Goal: Transaction & Acquisition: Purchase product/service

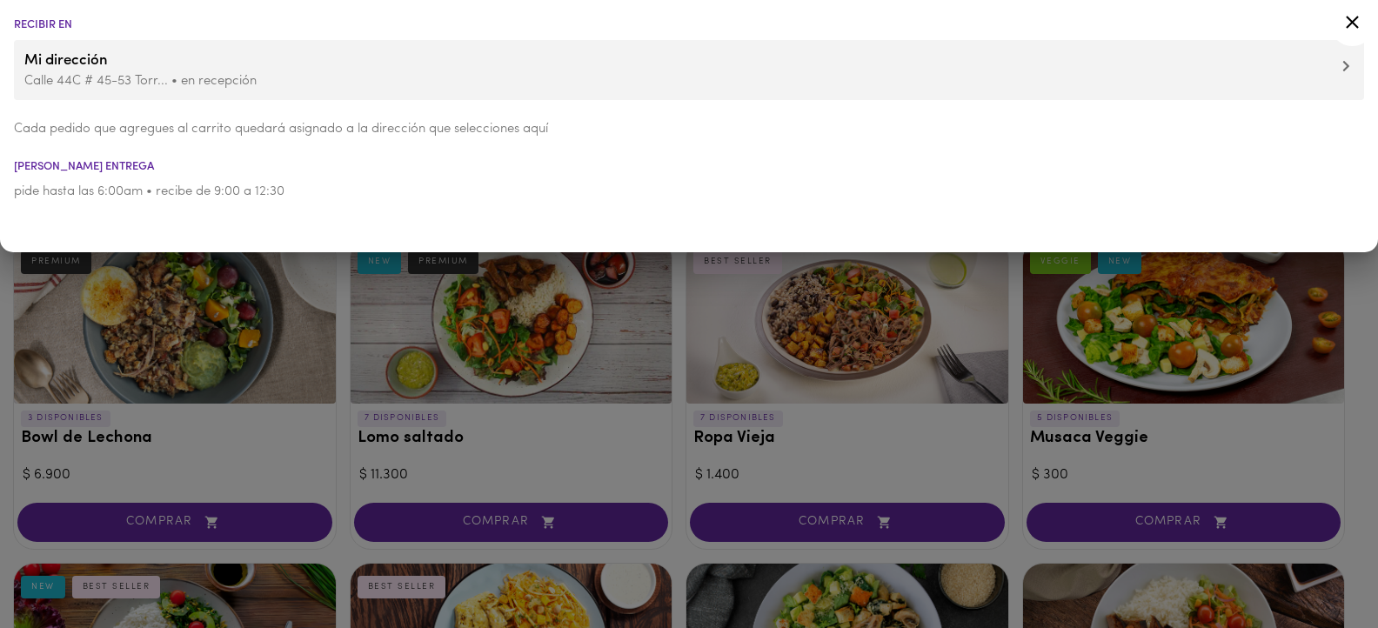
click at [1351, 19] on icon at bounding box center [1352, 22] width 22 height 22
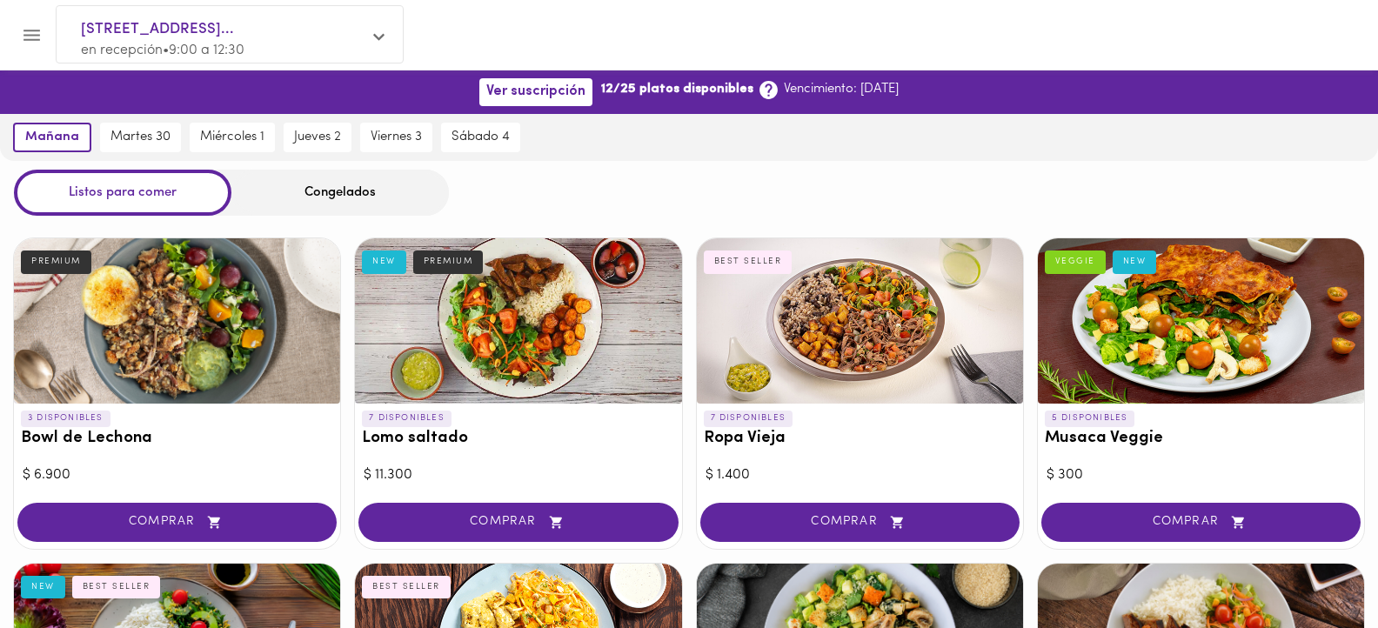
click at [1352, 22] on header at bounding box center [689, 35] width 1378 height 70
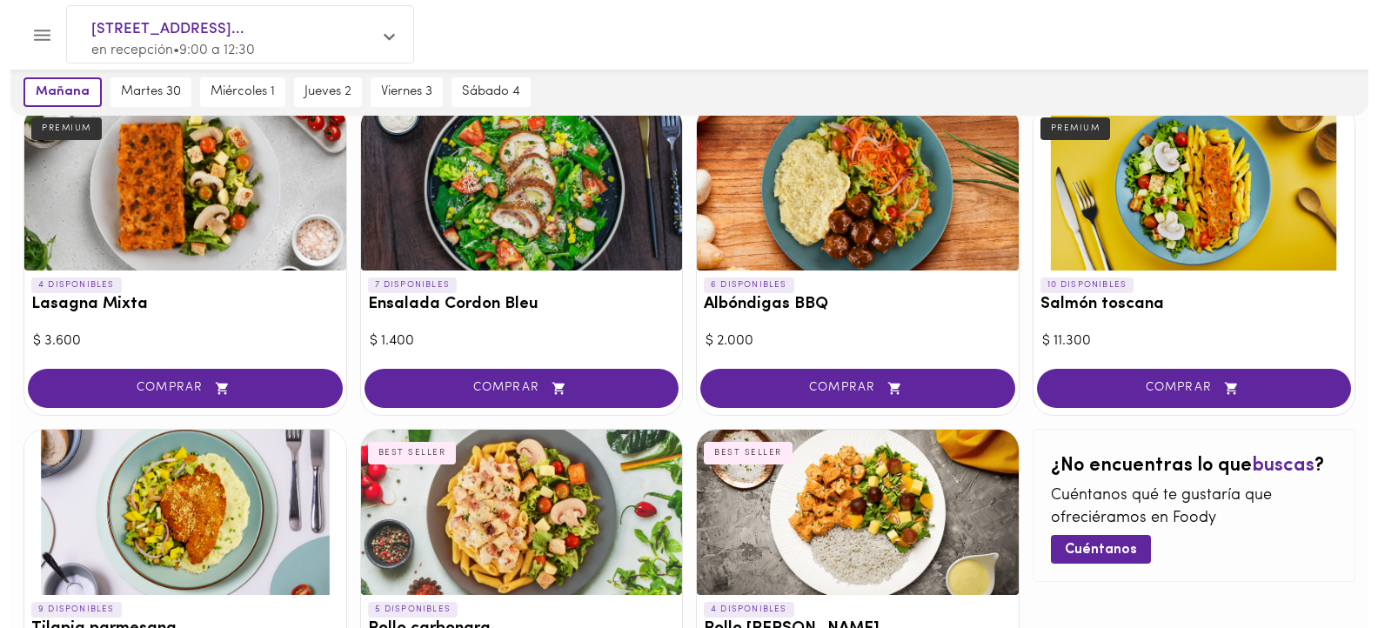
scroll to position [652, 0]
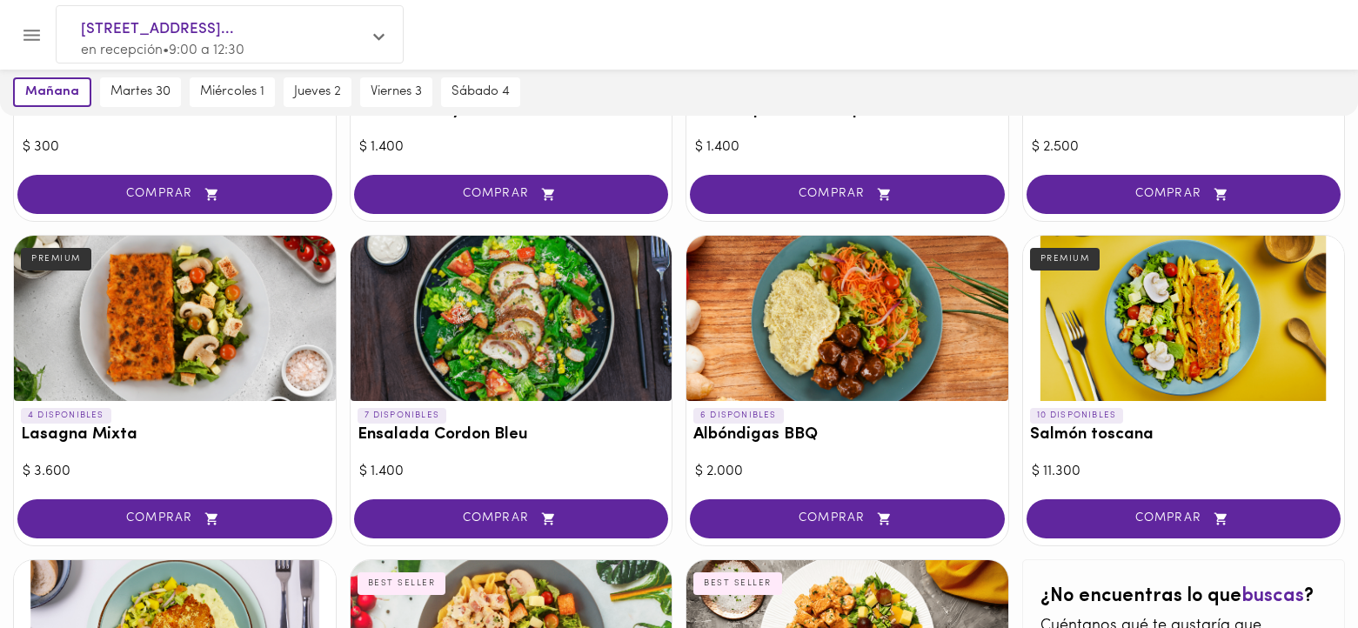
click at [815, 356] on div at bounding box center [847, 318] width 322 height 165
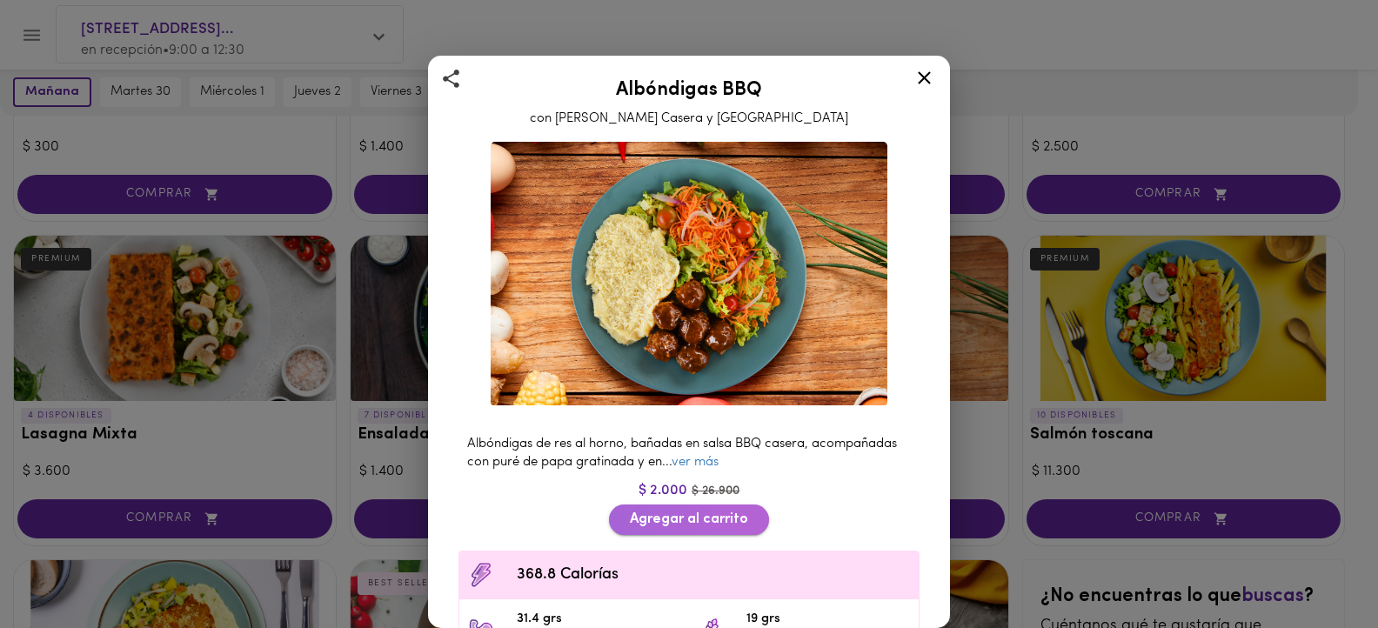
click at [691, 512] on span "Agregar al carrito" at bounding box center [689, 520] width 118 height 17
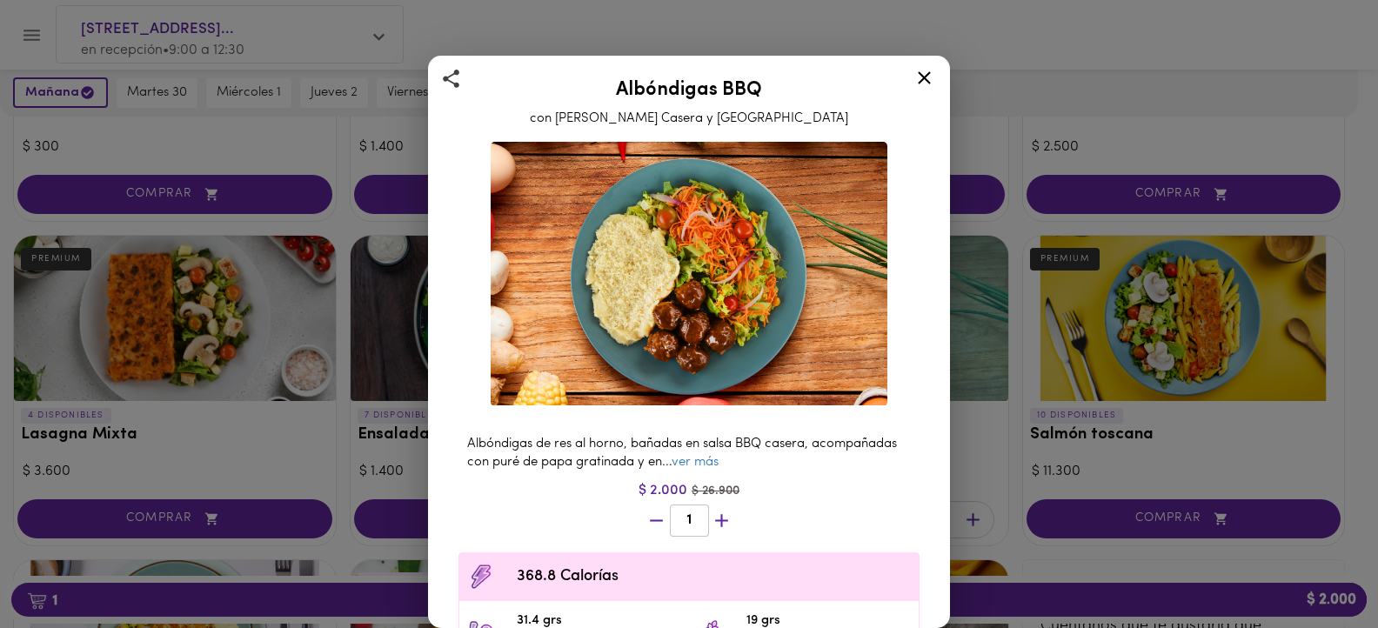
click at [359, 597] on div "Albóndigas BBQ con Salsa Barbacoa Casera y Puré Albóndigas de res al horno, bañ…" at bounding box center [689, 314] width 1378 height 628
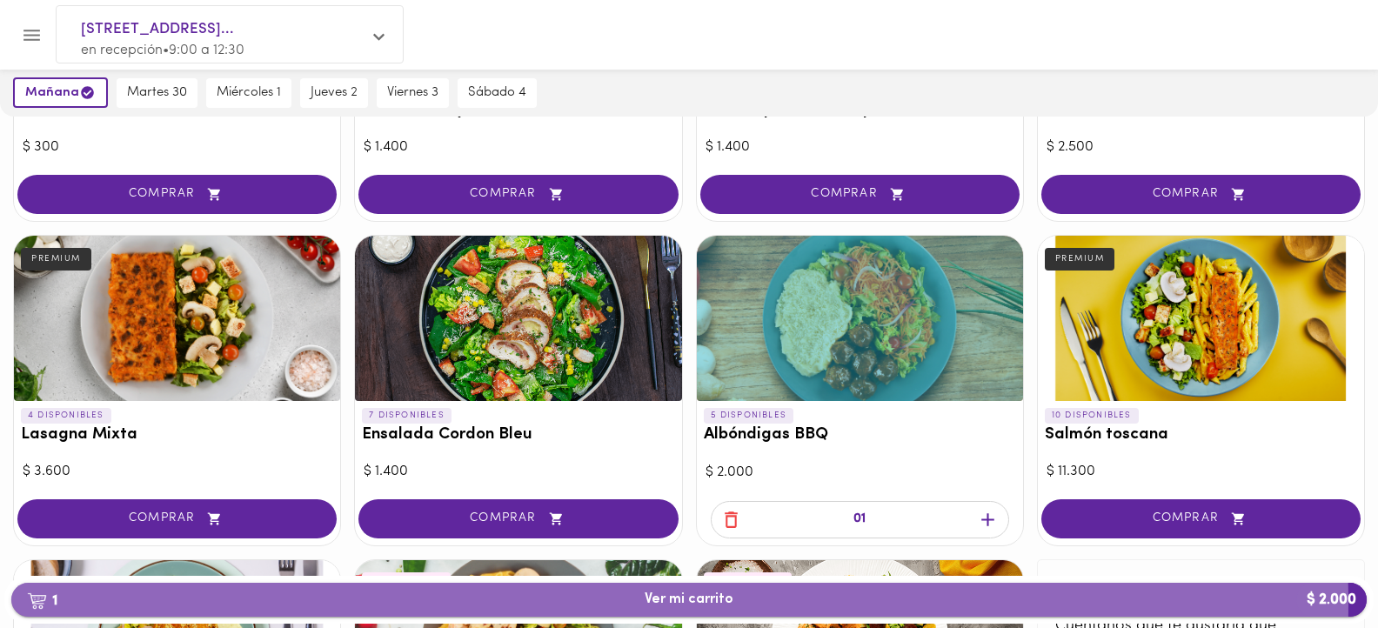
click at [679, 604] on span "1 Ver mi carrito $ 2.000" at bounding box center [689, 600] width 89 height 17
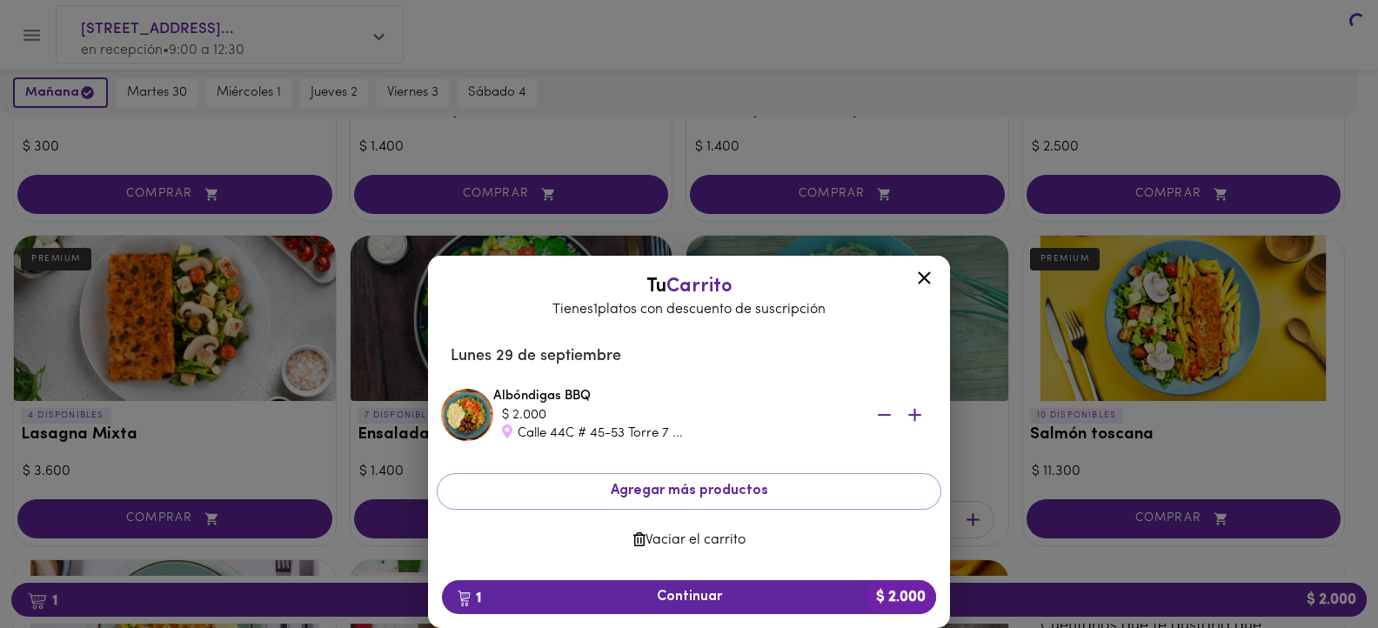
scroll to position [652, 0]
click at [688, 595] on span "1 Continuar $ 2.000" at bounding box center [689, 597] width 466 height 17
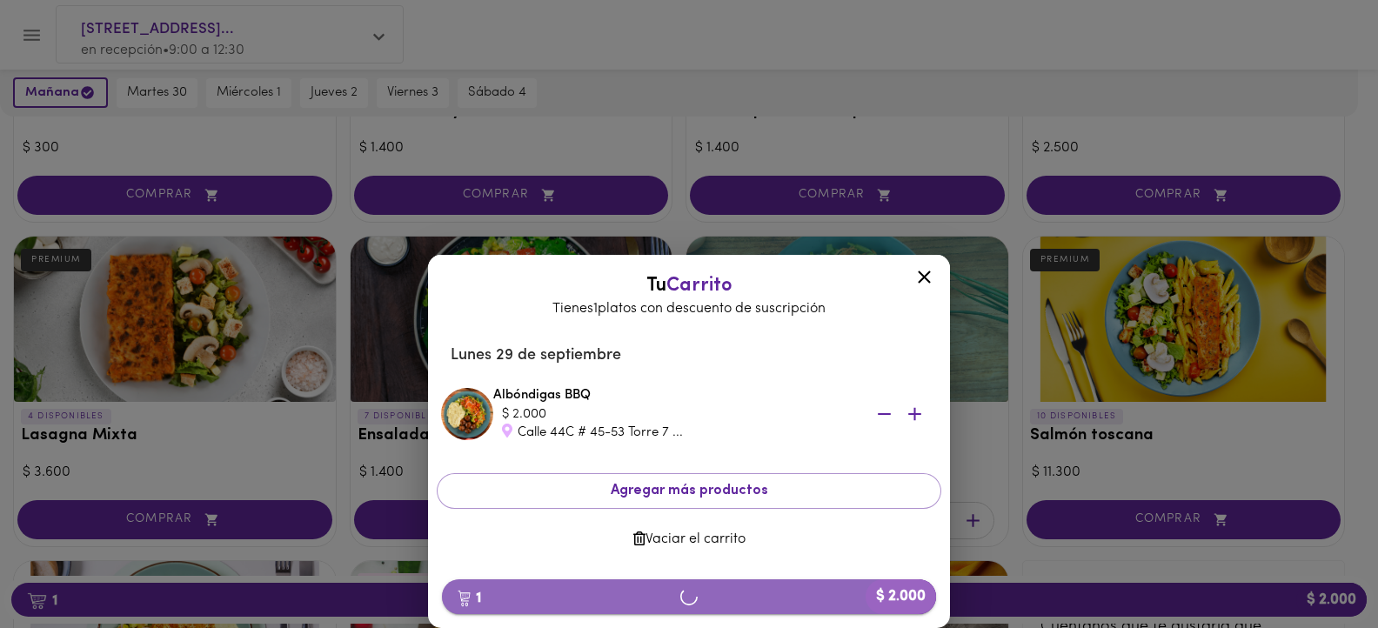
click at [691, 593] on icon "button" at bounding box center [688, 596] width 18 height 18
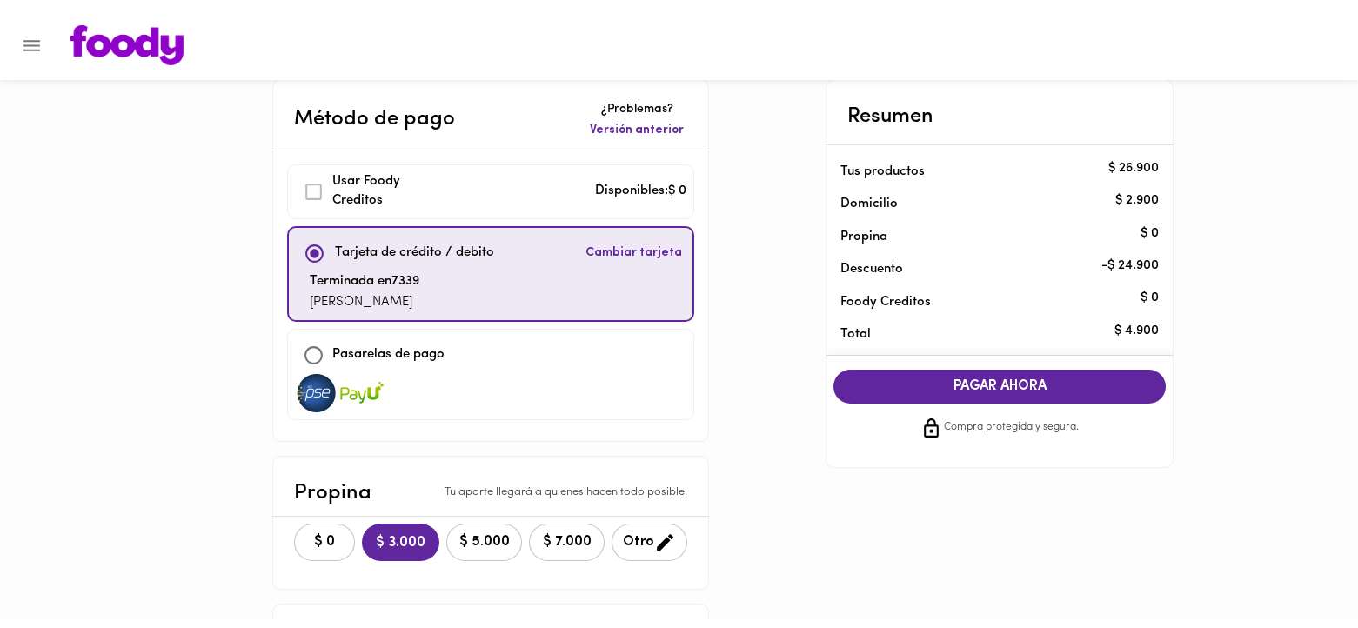
scroll to position [105, 0]
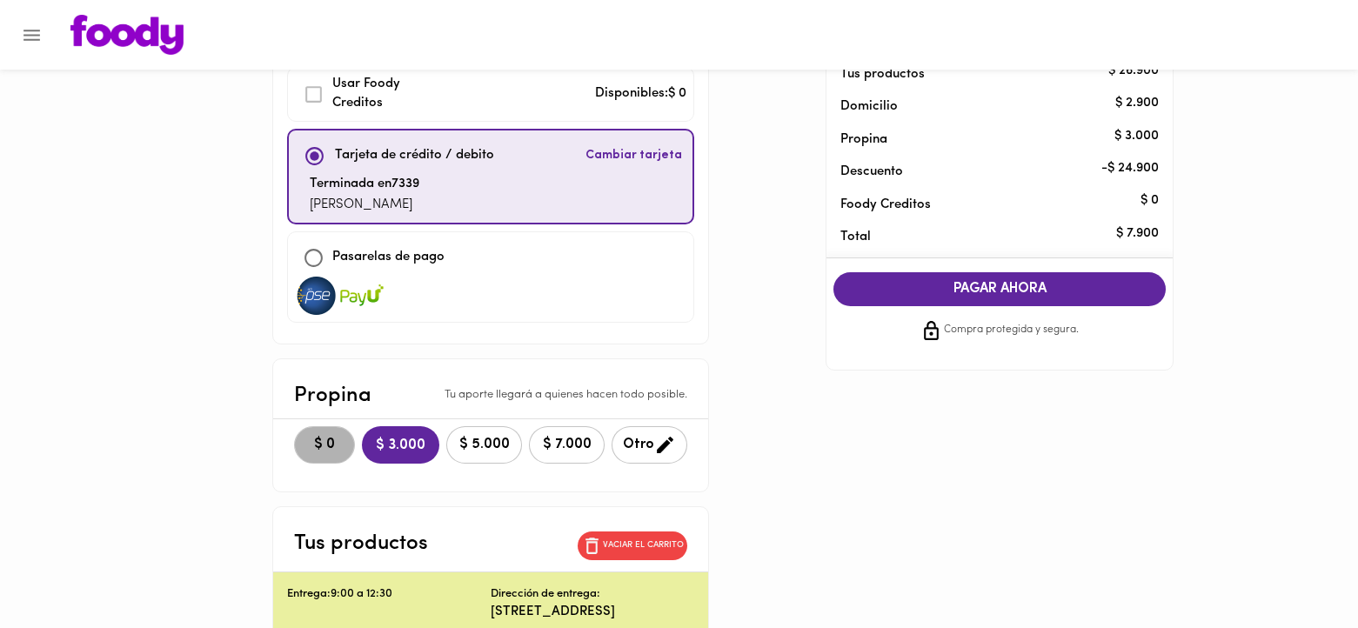
click at [324, 444] on span "$ 0" at bounding box center [324, 445] width 38 height 17
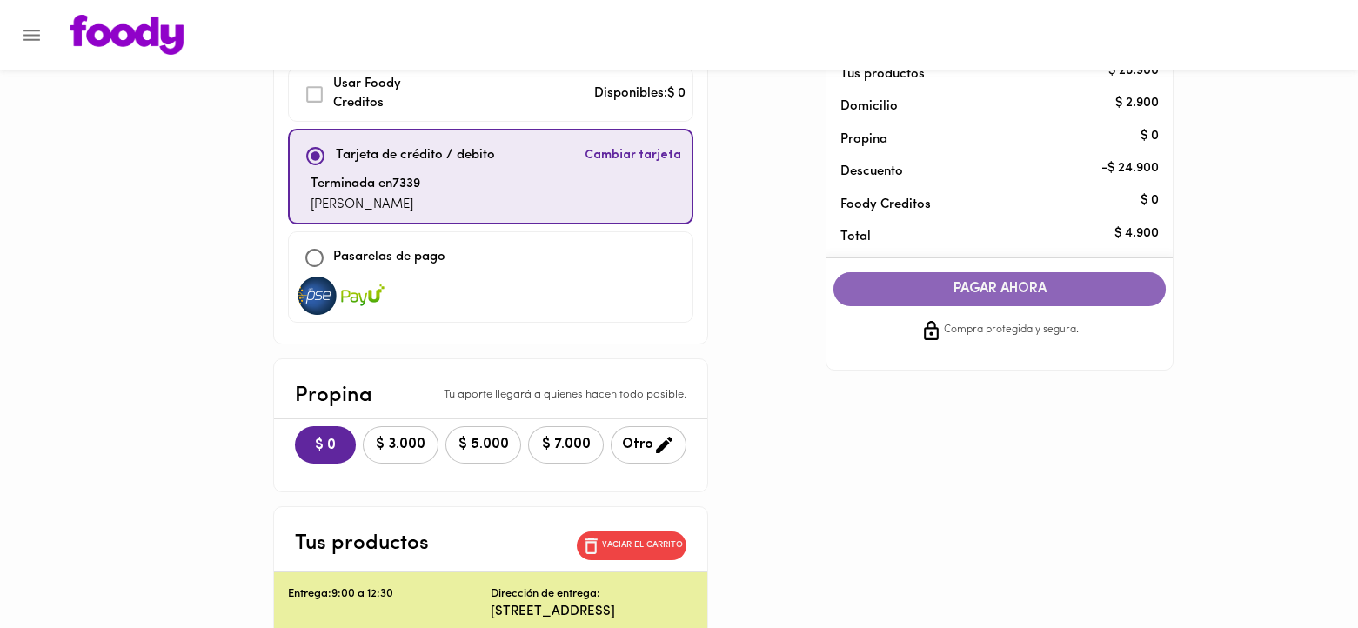
click at [1018, 283] on span "PAGAR AHORA" at bounding box center [1000, 289] width 298 height 17
